Goal: Task Accomplishment & Management: Manage account settings

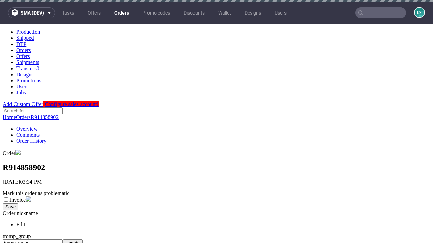
scroll to position [276, 0]
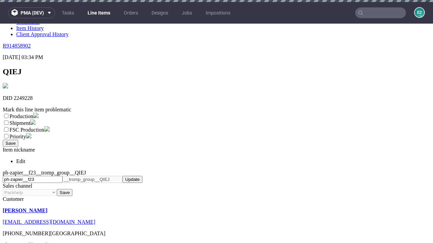
scroll to position [2, 0]
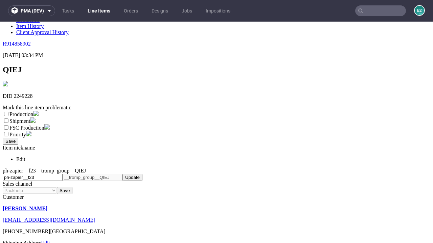
select select "dtp_ca_needed"
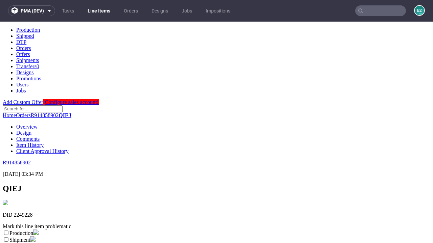
scroll to position [0, 0]
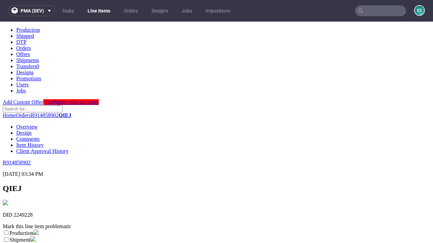
checkbox input "true"
